Goal: Task Accomplishment & Management: Use online tool/utility

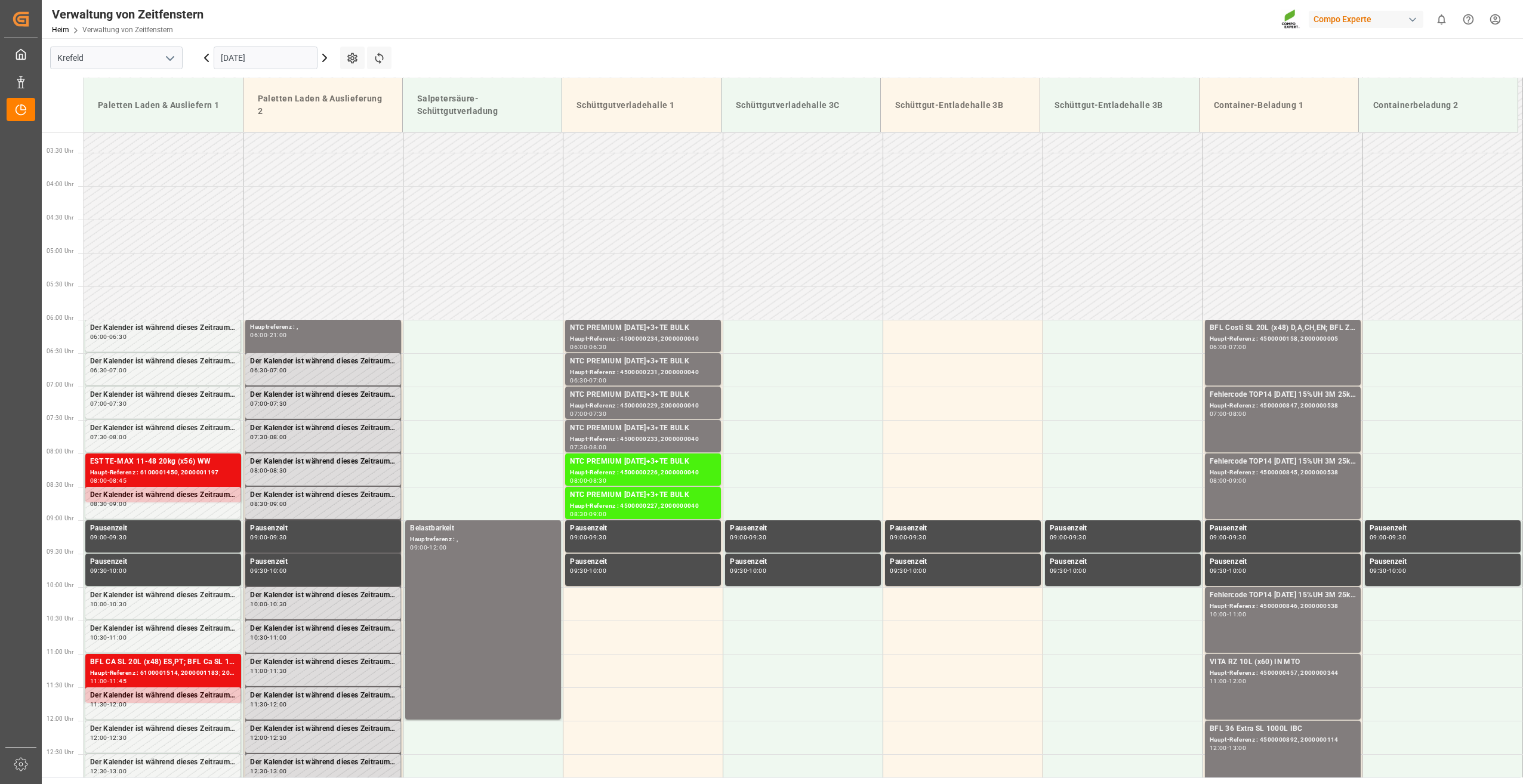
scroll to position [260, 0]
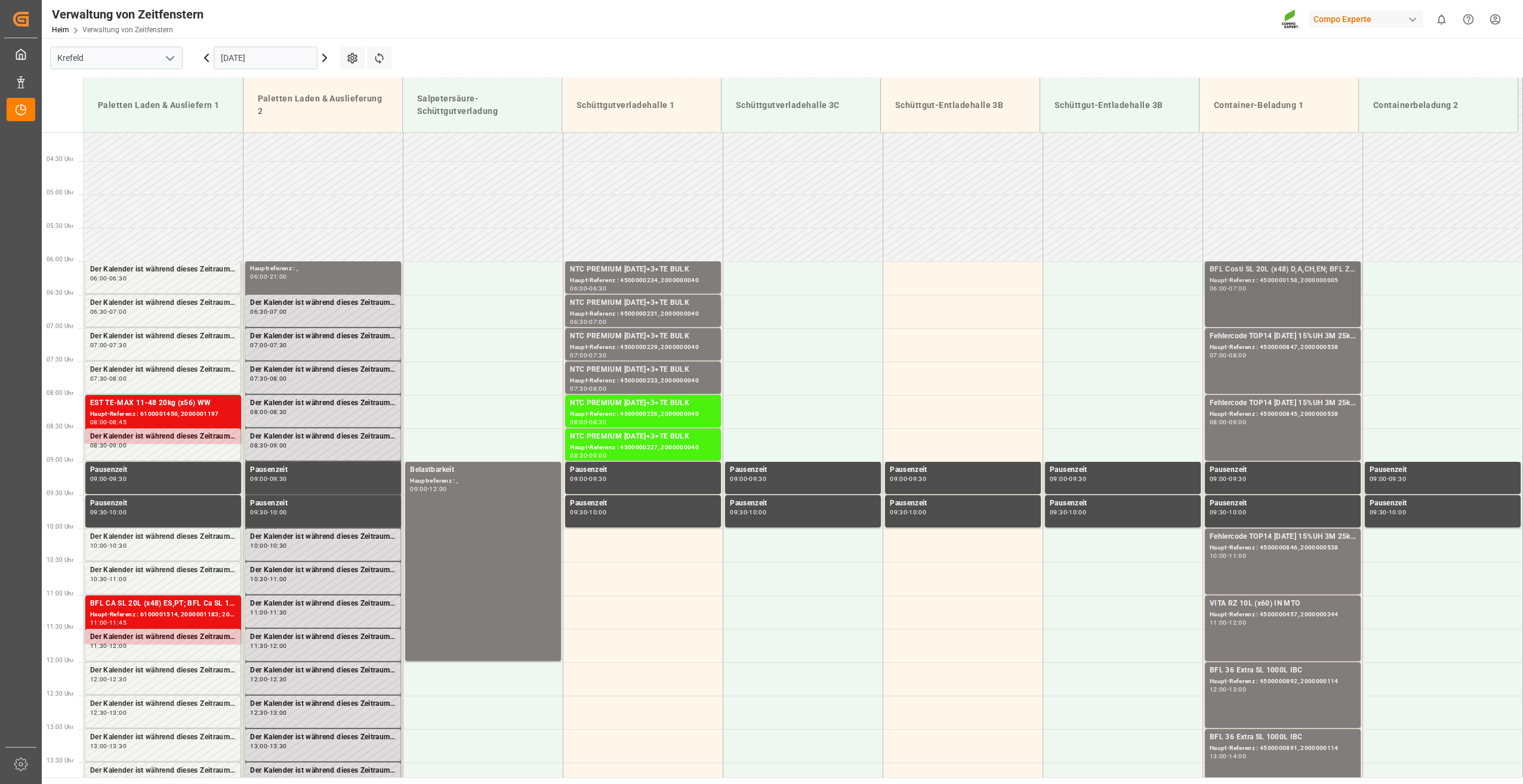
click at [1221, 294] on div "BFL Costi SL 20L (x48) D,A,CH,EN; BFL Zn Flo 10L (x75) LHM WW (LS) Haupt-Refere…" at bounding box center [1283, 294] width 146 height 61
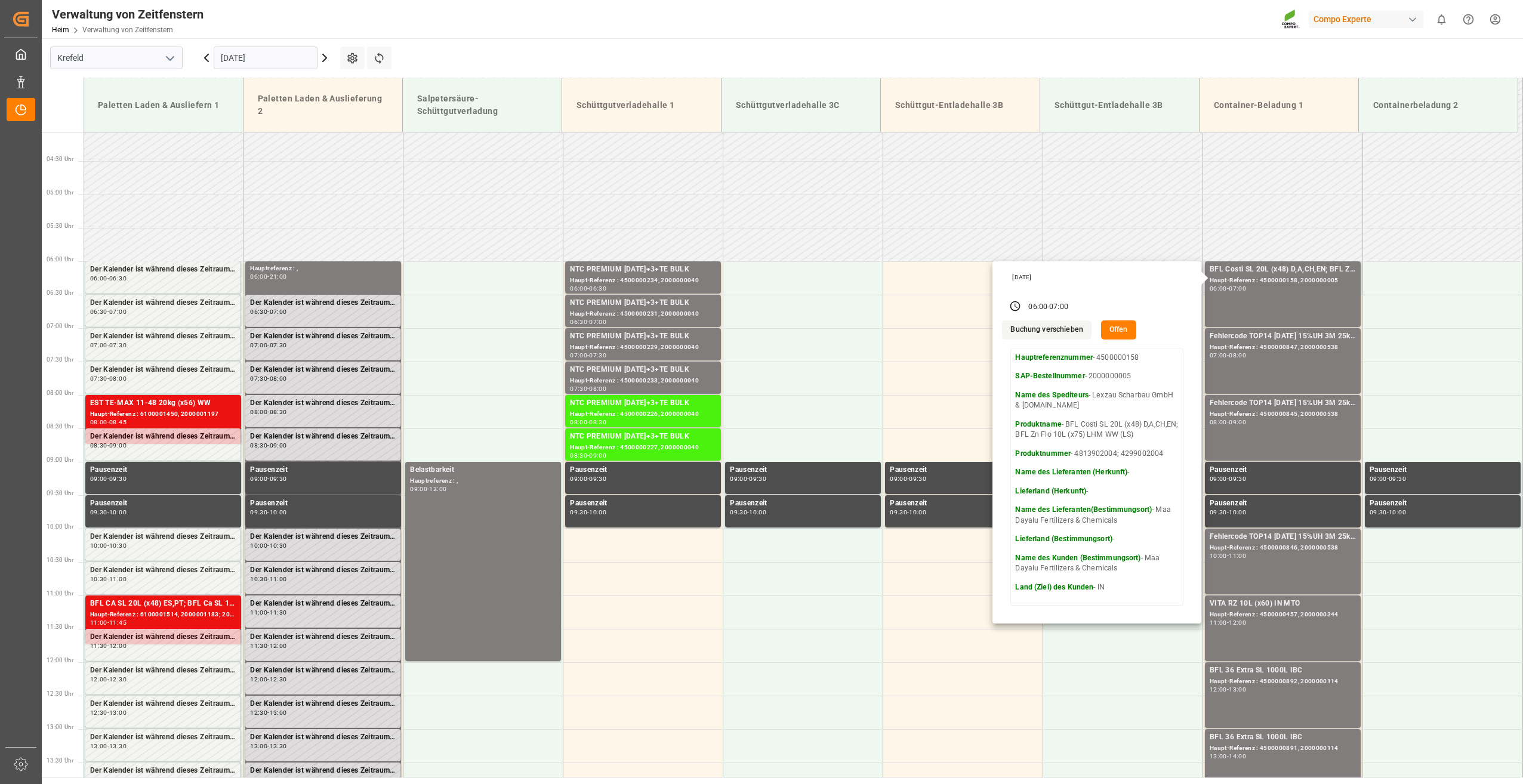
click at [1119, 331] on button "Offen" at bounding box center [1118, 330] width 35 height 19
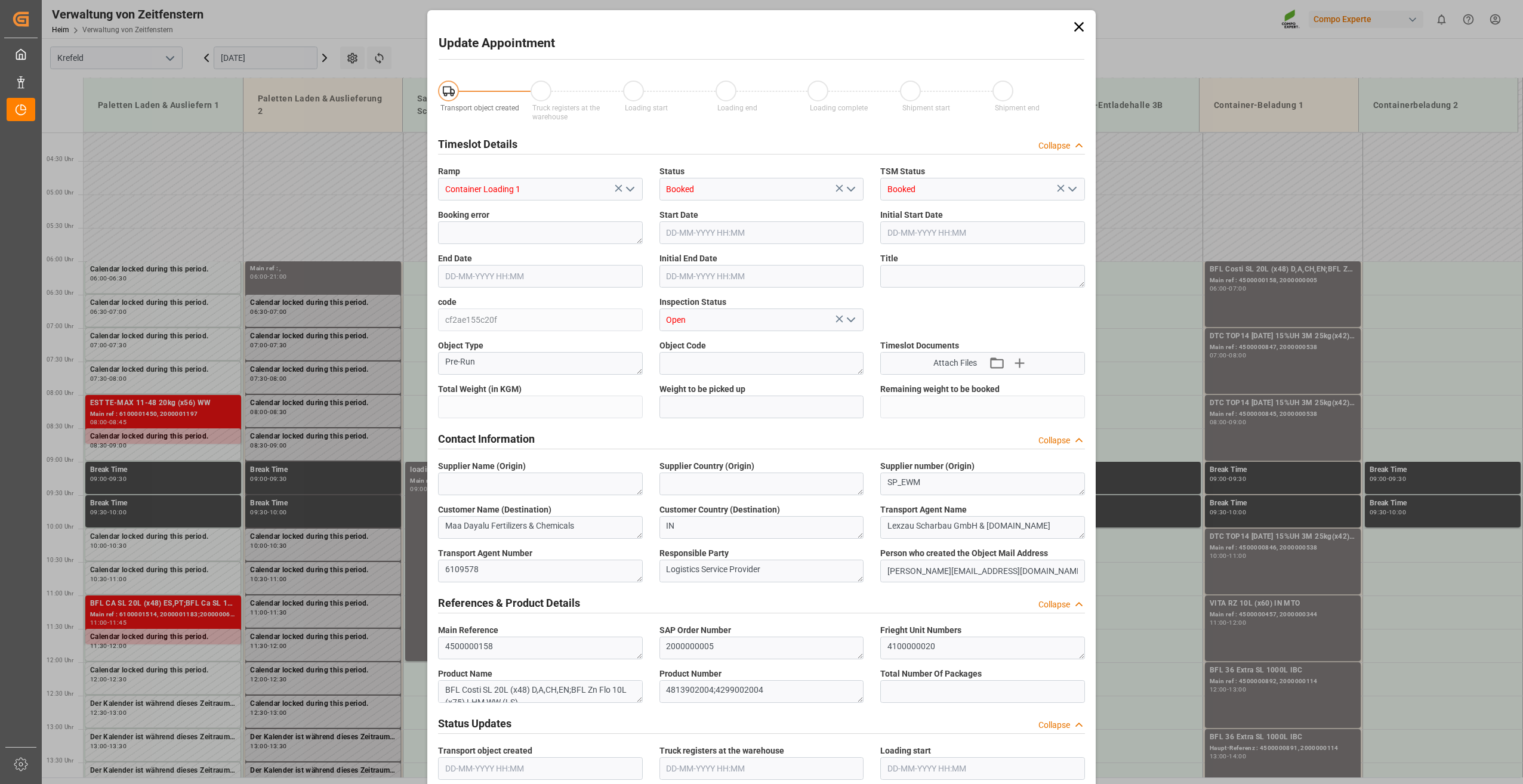
type input "27064.32"
type input "0"
type input "[DATE] 06:00"
type input "[DATE] 07:00"
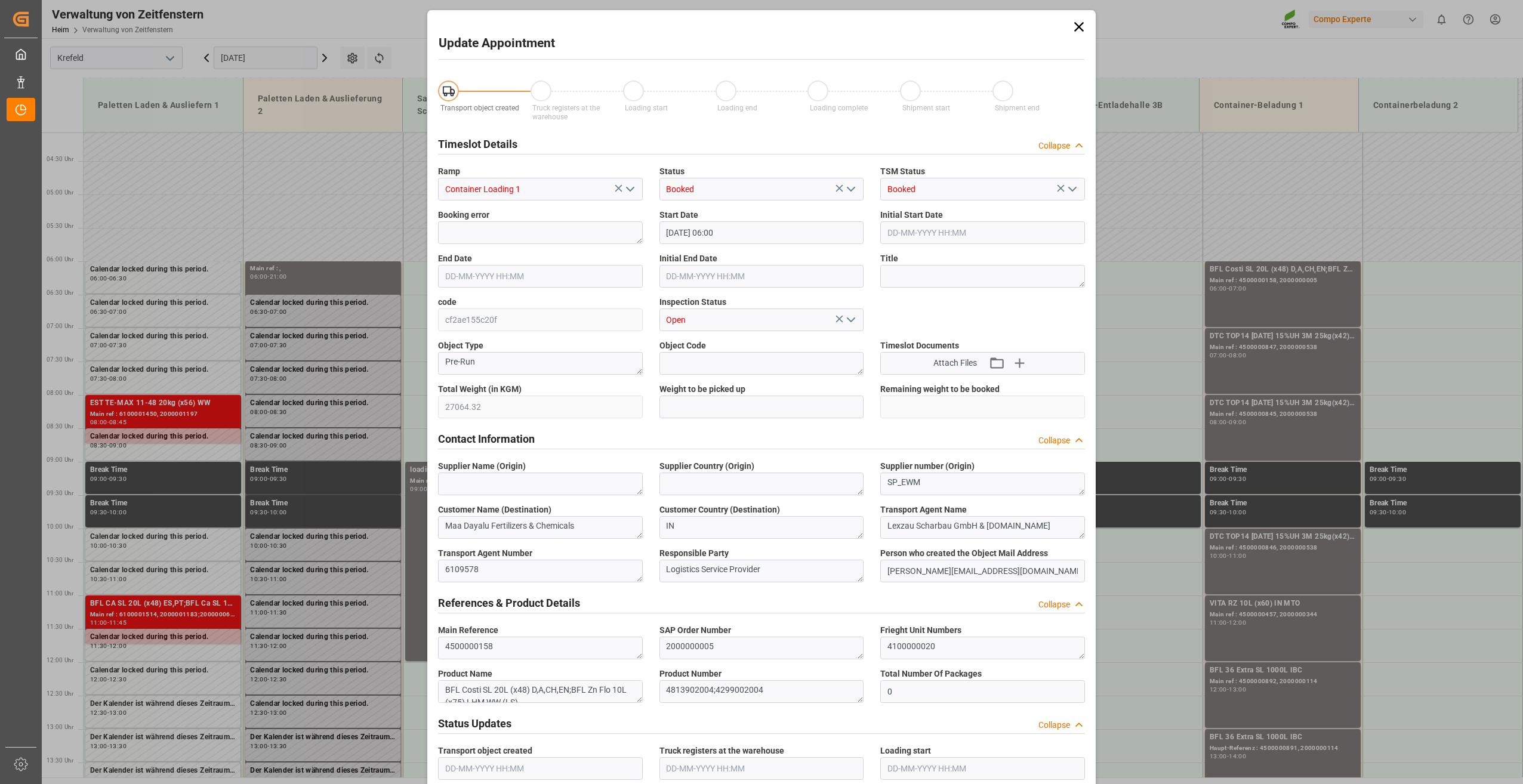
type input "[DATE] 06:30"
type input "[DATE] 14:26"
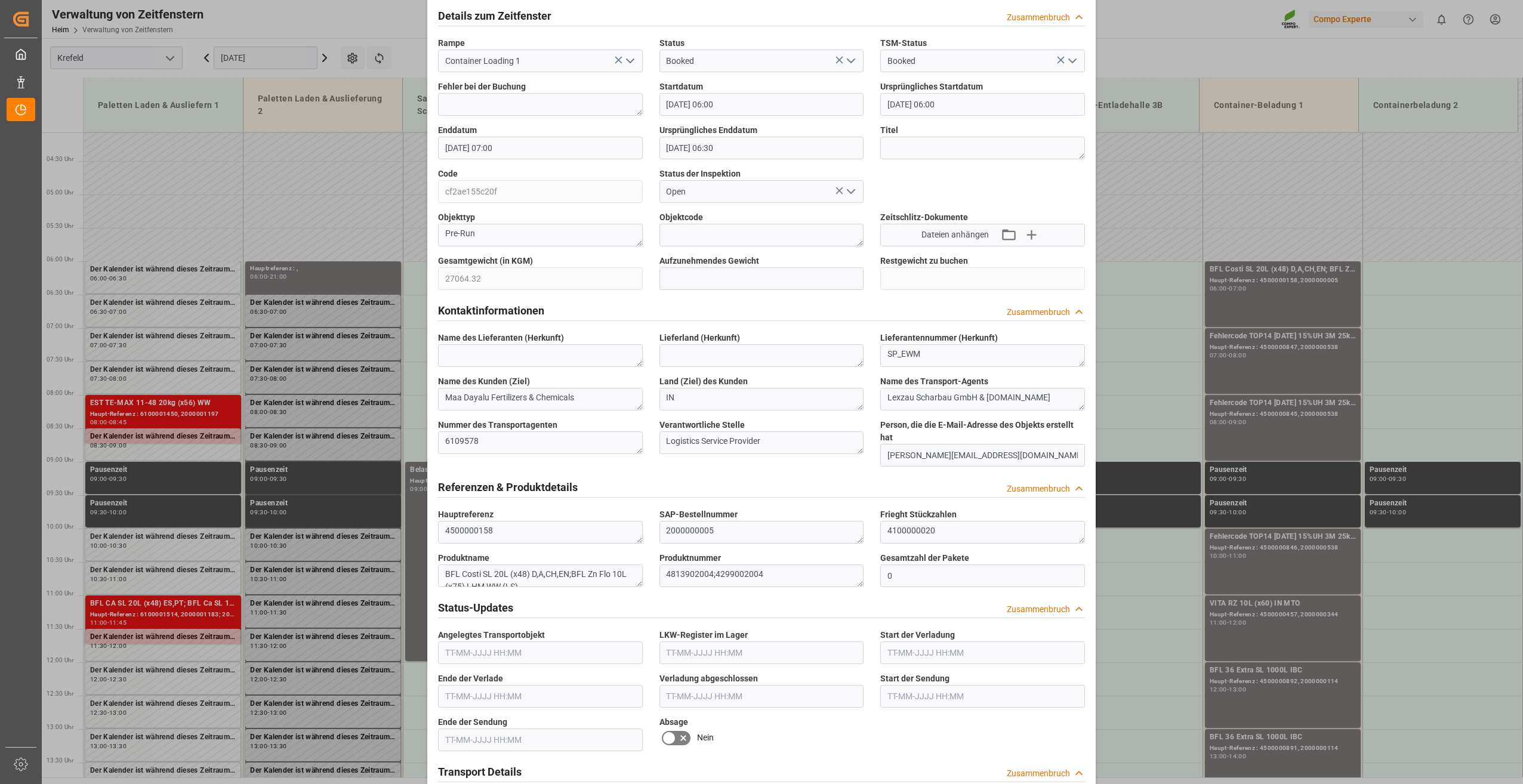
scroll to position [0, 0]
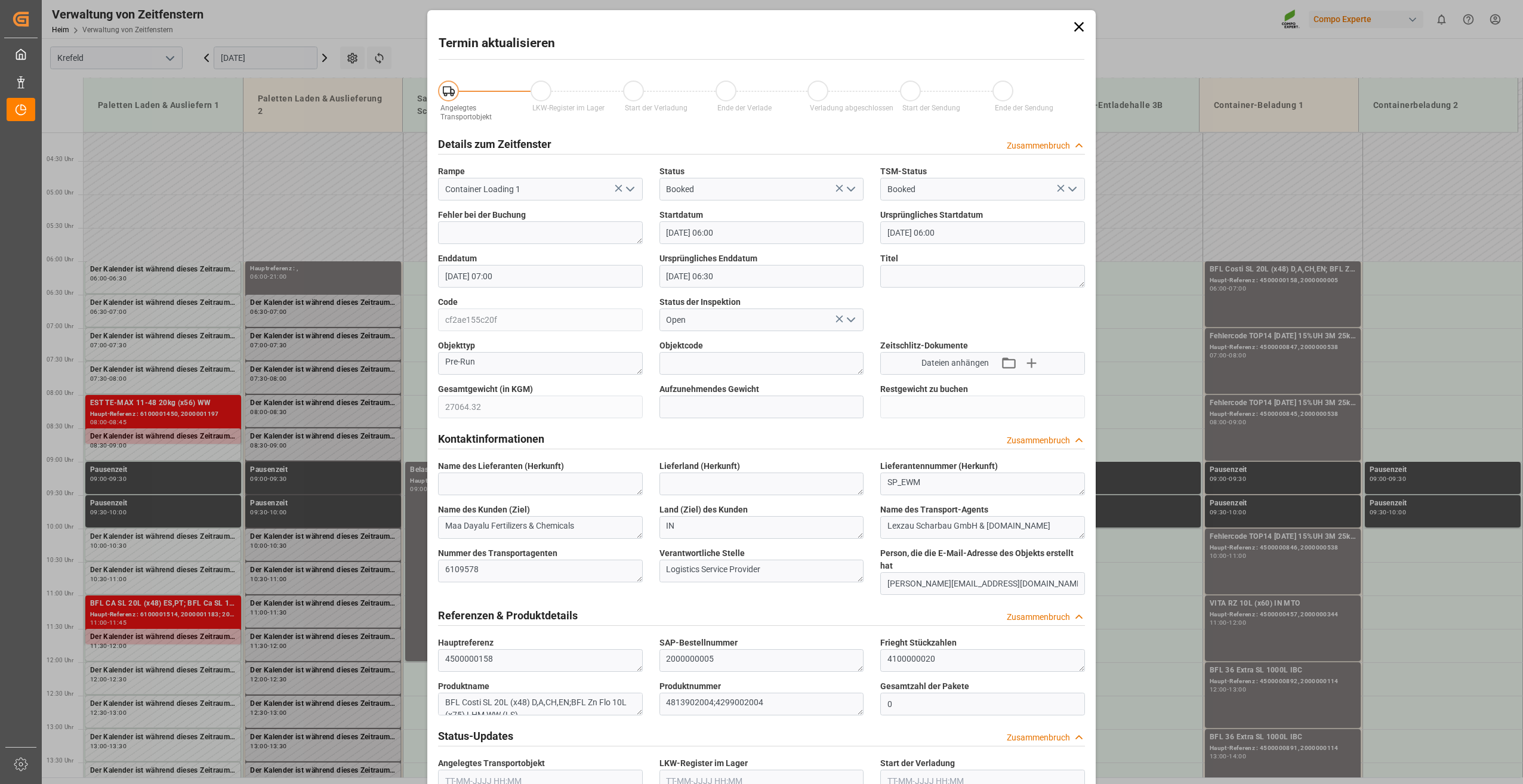
click at [1075, 27] on icon at bounding box center [1078, 27] width 17 height 17
